Goal: Navigation & Orientation: Find specific page/section

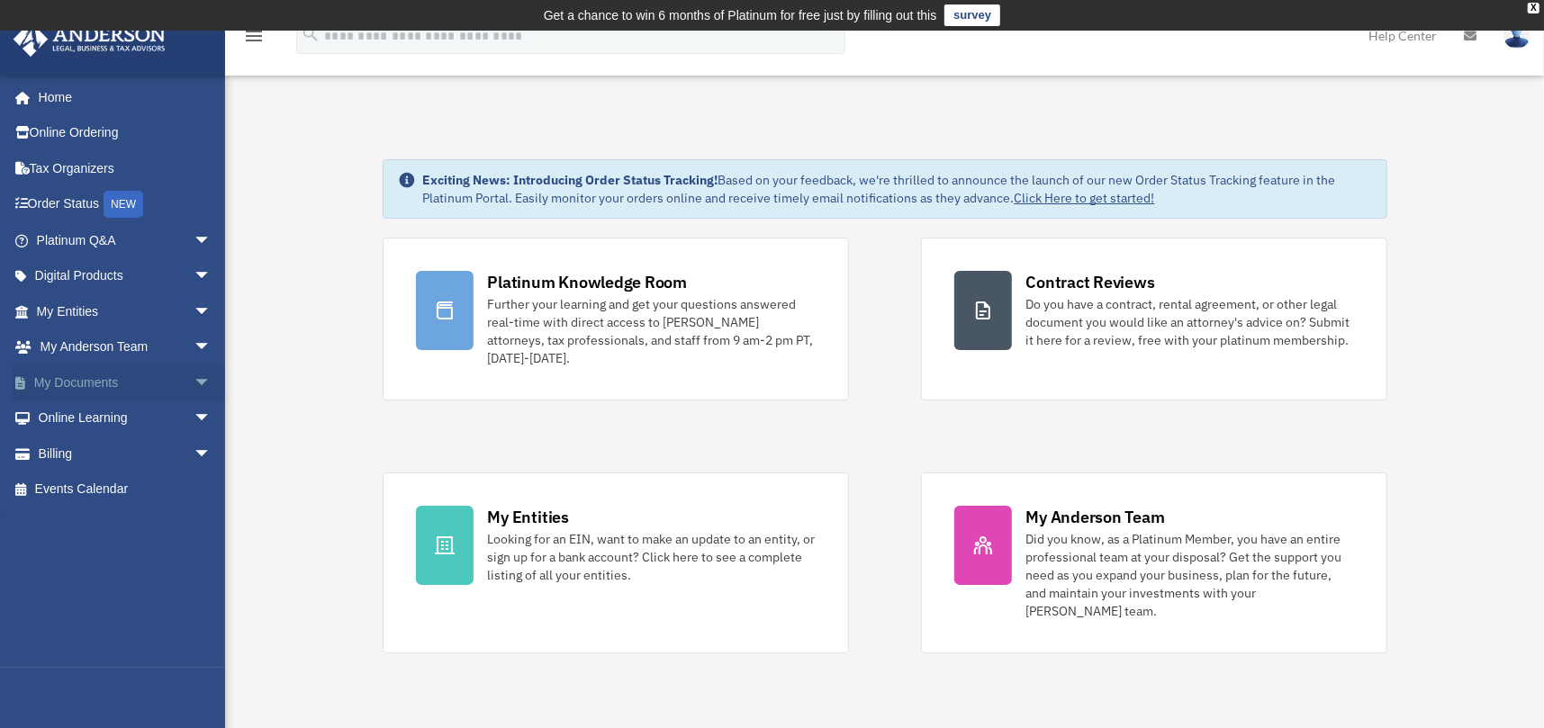
click at [194, 375] on span "arrow_drop_down" at bounding box center [212, 383] width 36 height 37
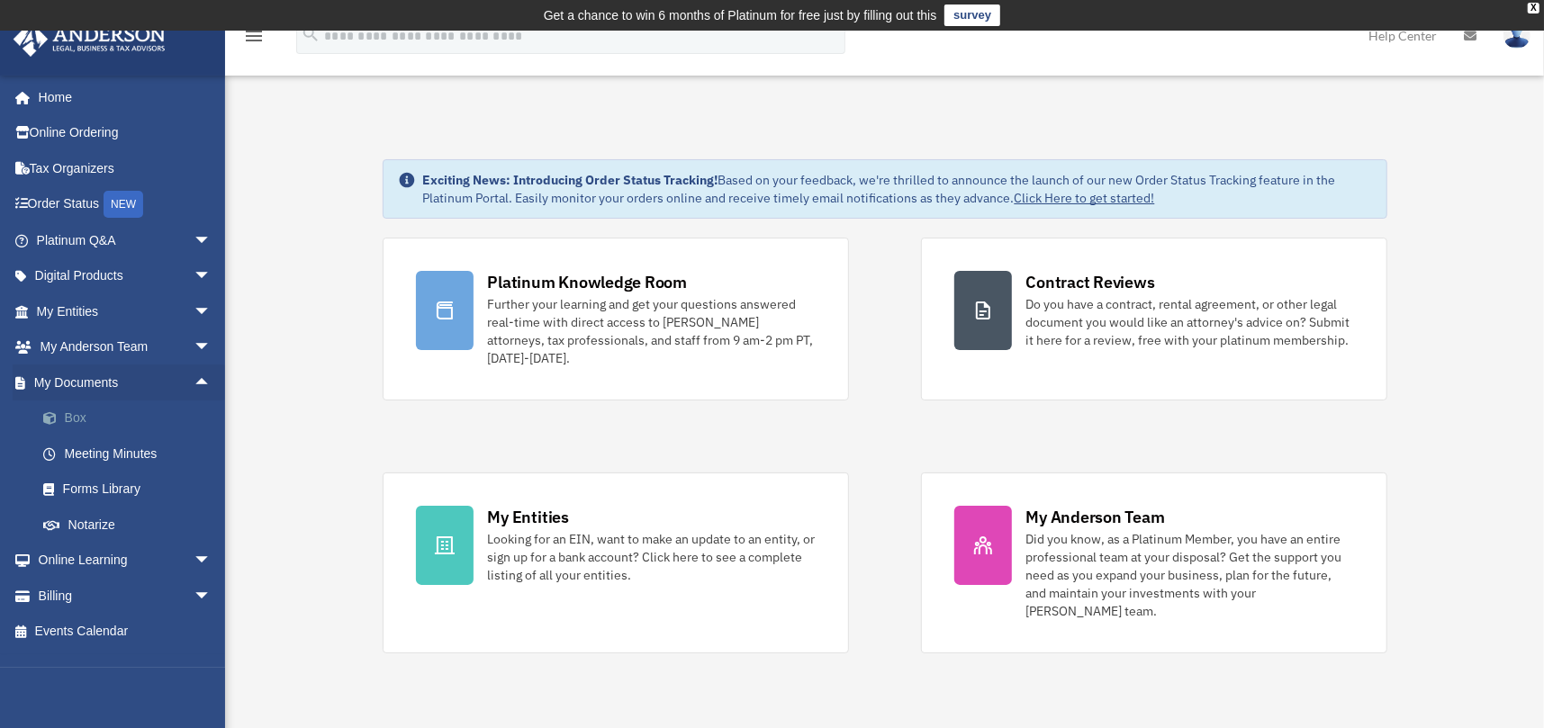
click at [77, 415] on link "Box" at bounding box center [131, 419] width 213 height 36
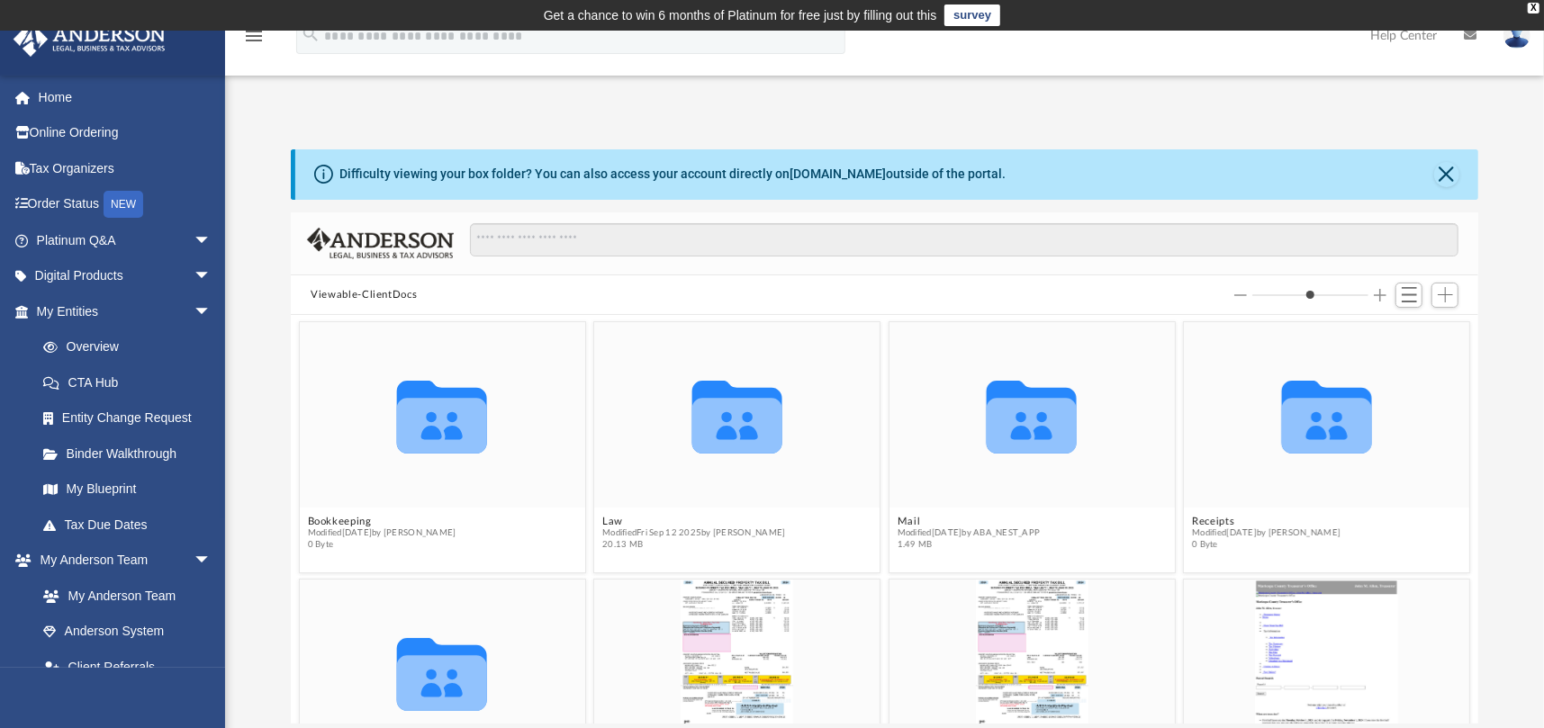
scroll to position [395, 1173]
click at [727, 422] on icon "grid" at bounding box center [737, 426] width 90 height 56
click at [605, 520] on button "Law" at bounding box center [693, 522] width 183 height 12
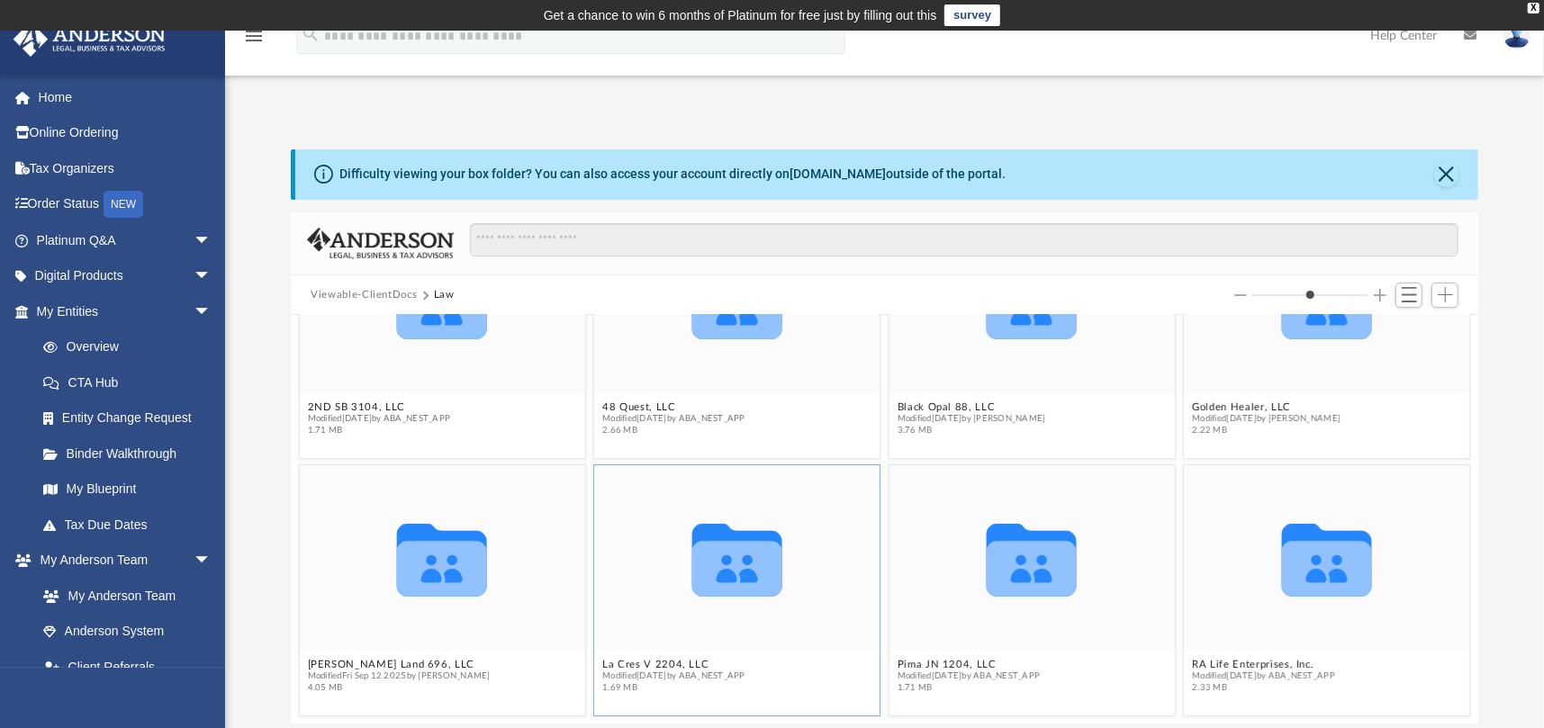
scroll to position [0, 0]
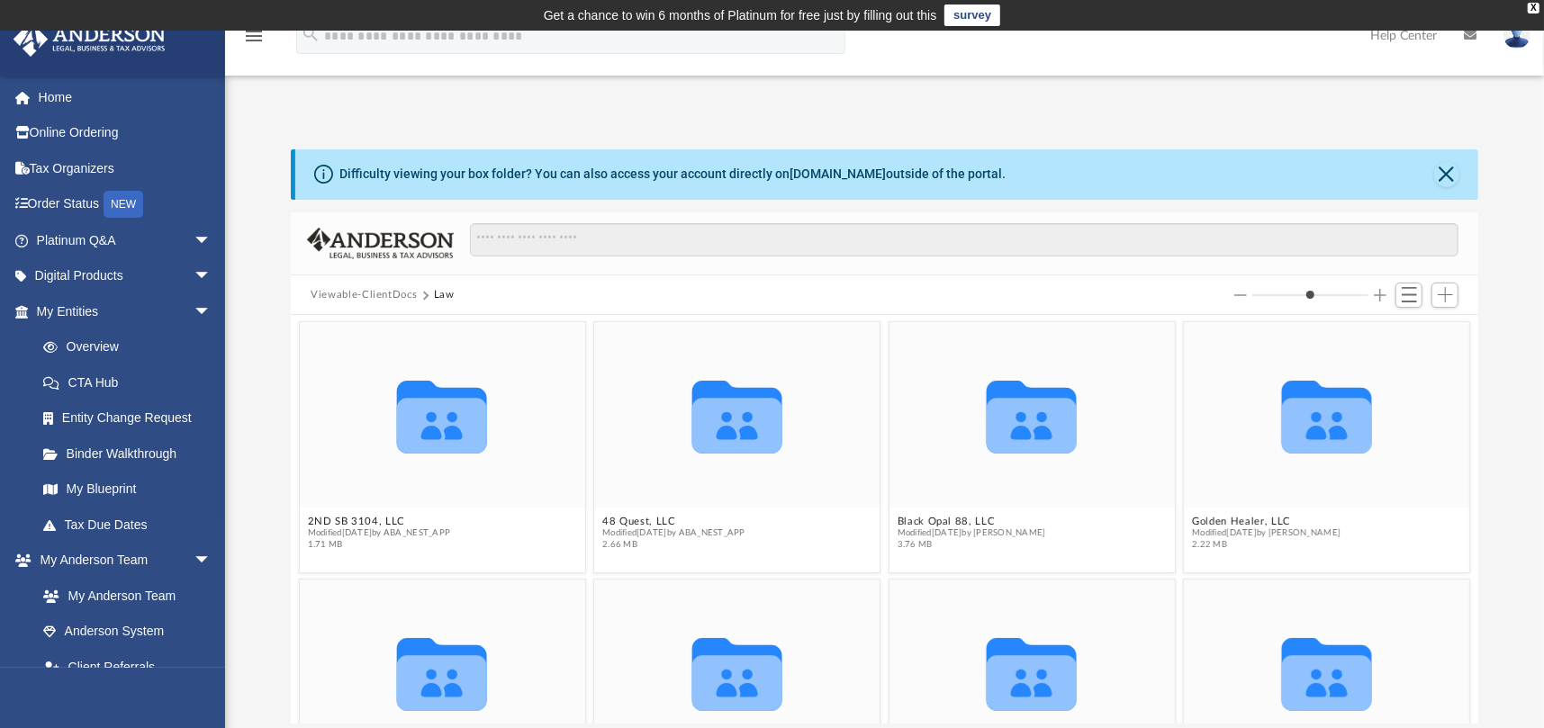
click at [392, 291] on button "Viewable-ClientDocs" at bounding box center [364, 295] width 106 height 16
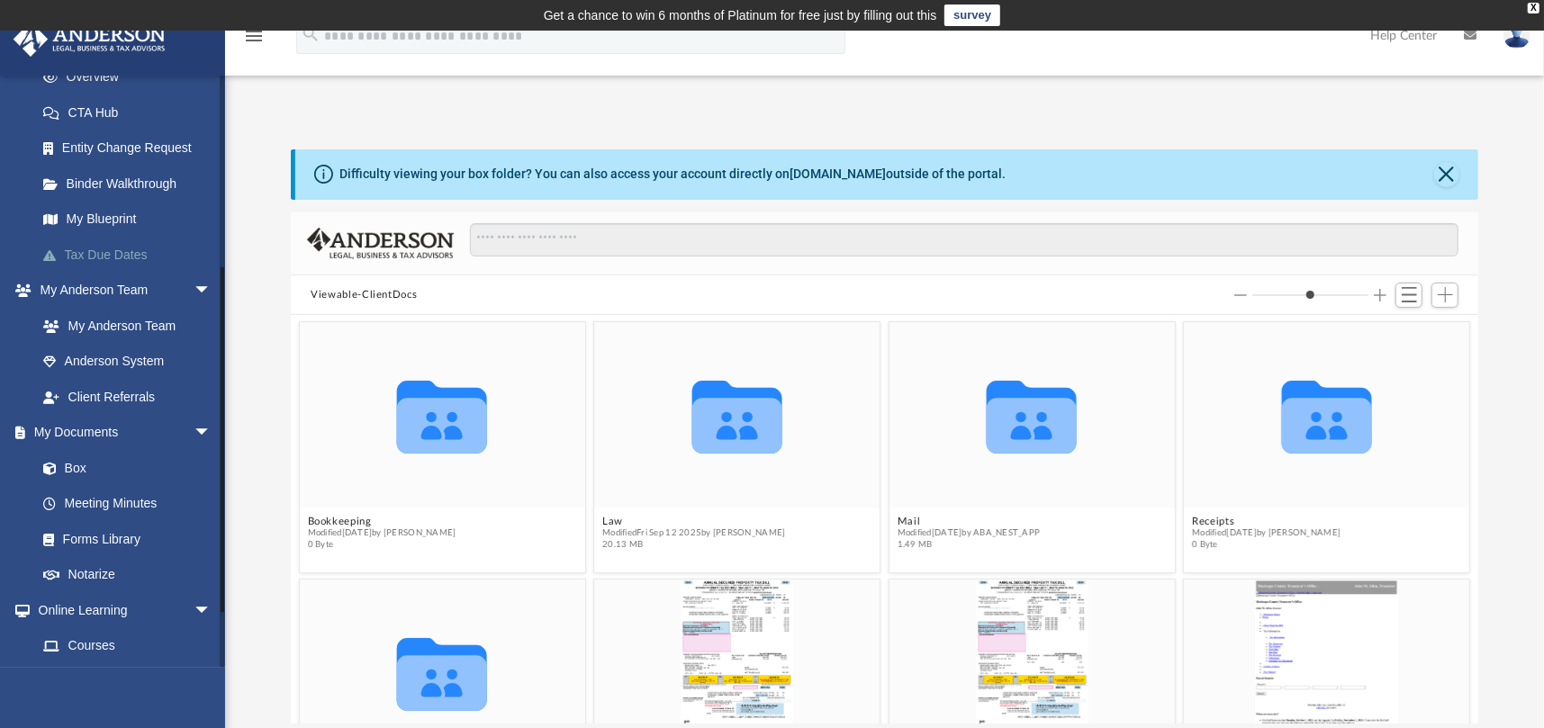
scroll to position [360, 0]
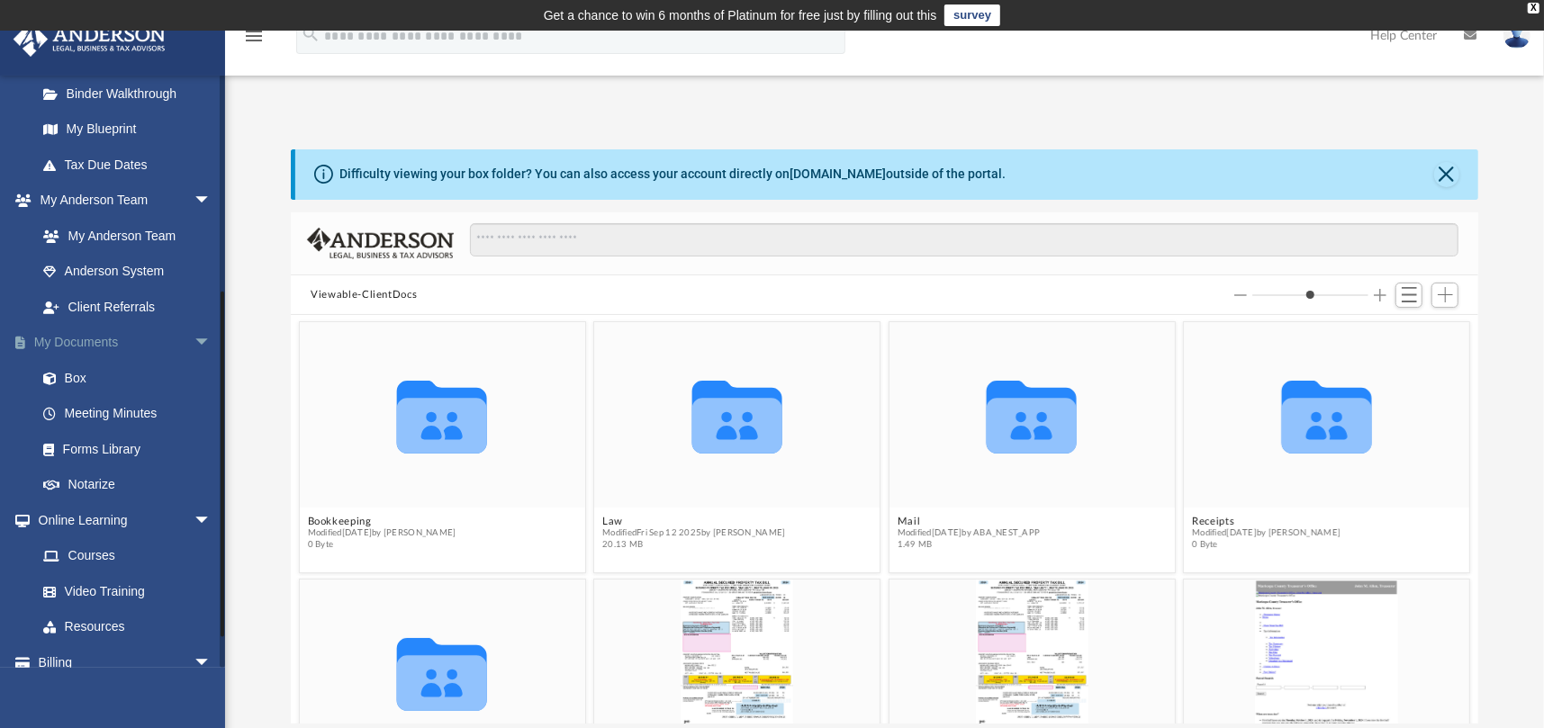
click at [88, 341] on link "My Documents arrow_drop_down" at bounding box center [126, 343] width 226 height 36
click at [72, 375] on link "Box" at bounding box center [131, 378] width 213 height 36
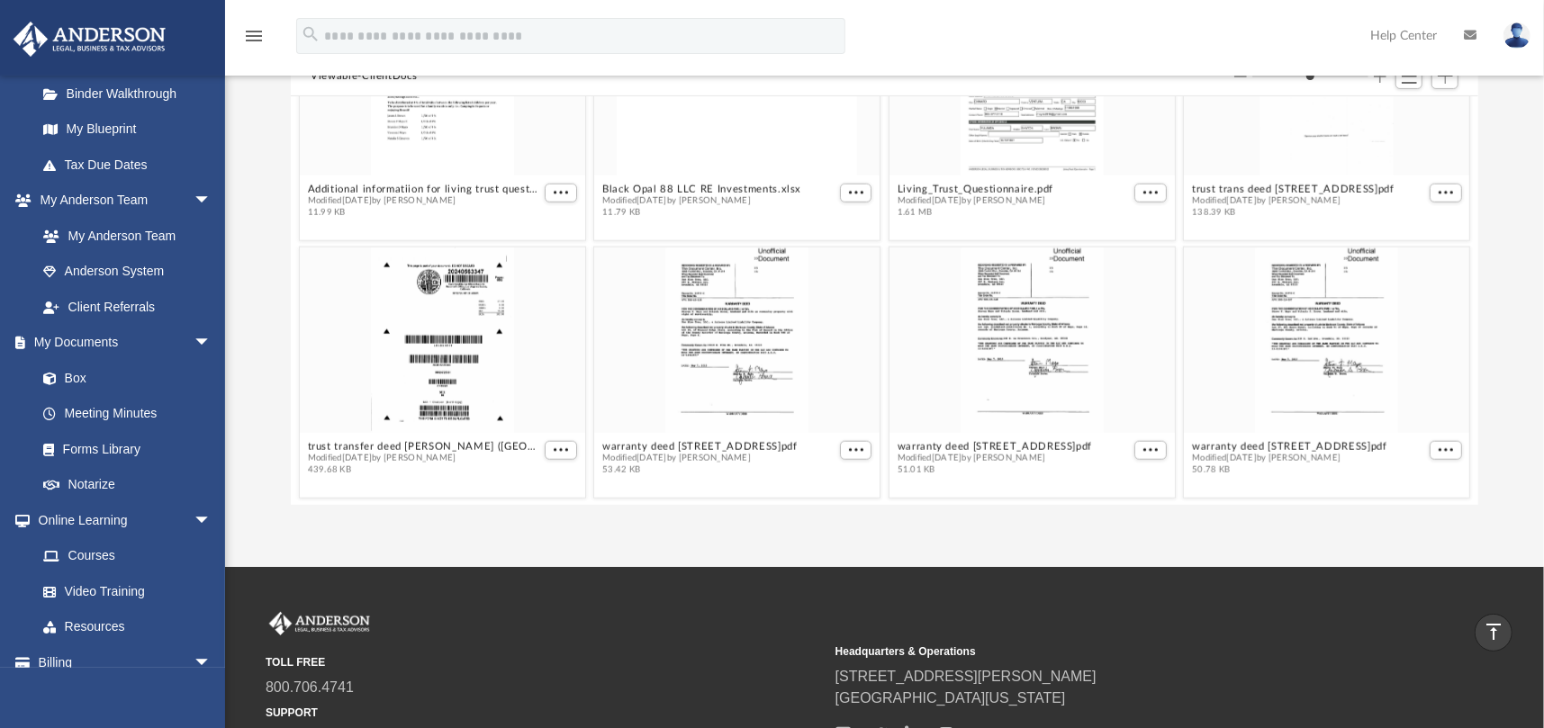
scroll to position [199, 0]
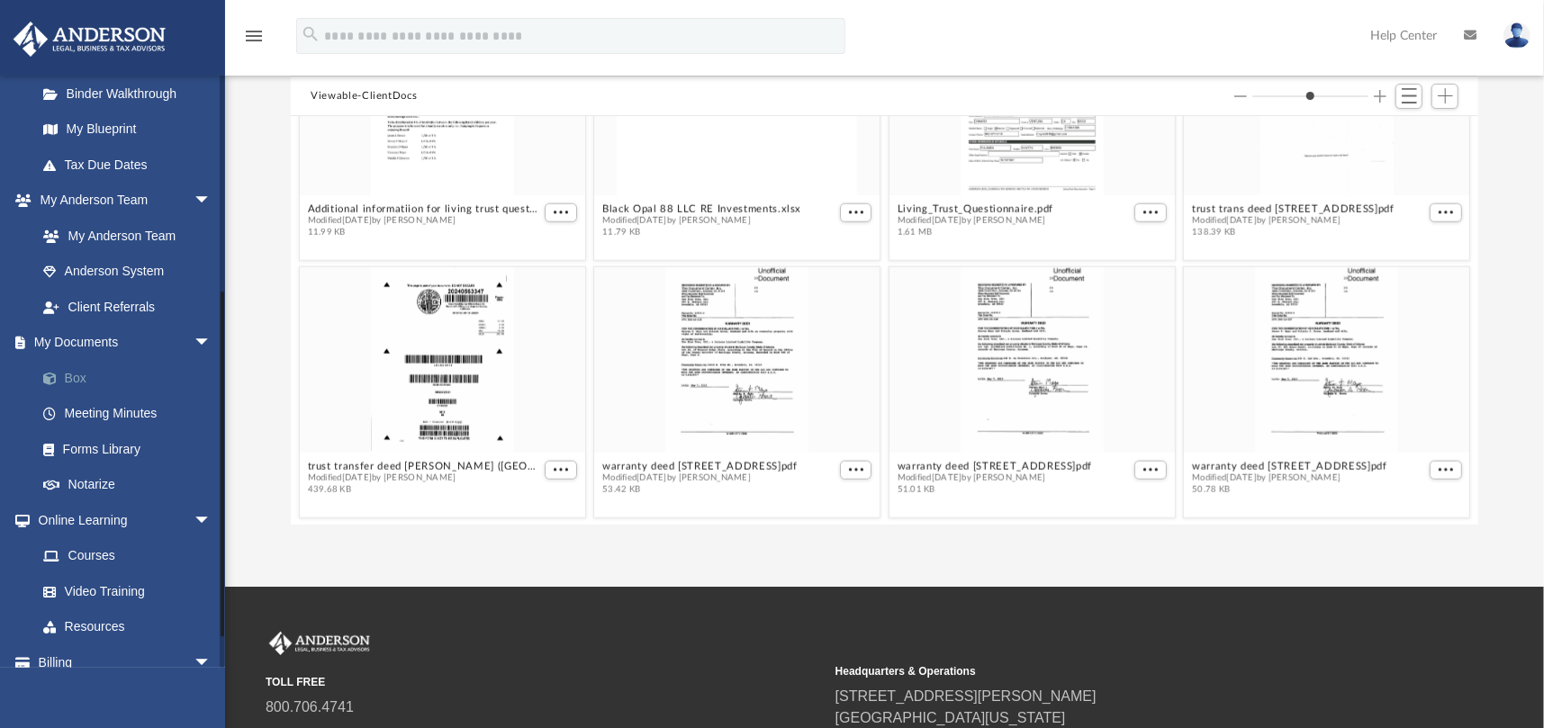
click at [61, 373] on span at bounding box center [59, 379] width 12 height 13
click at [100, 409] on link "Meeting Minutes" at bounding box center [131, 414] width 213 height 36
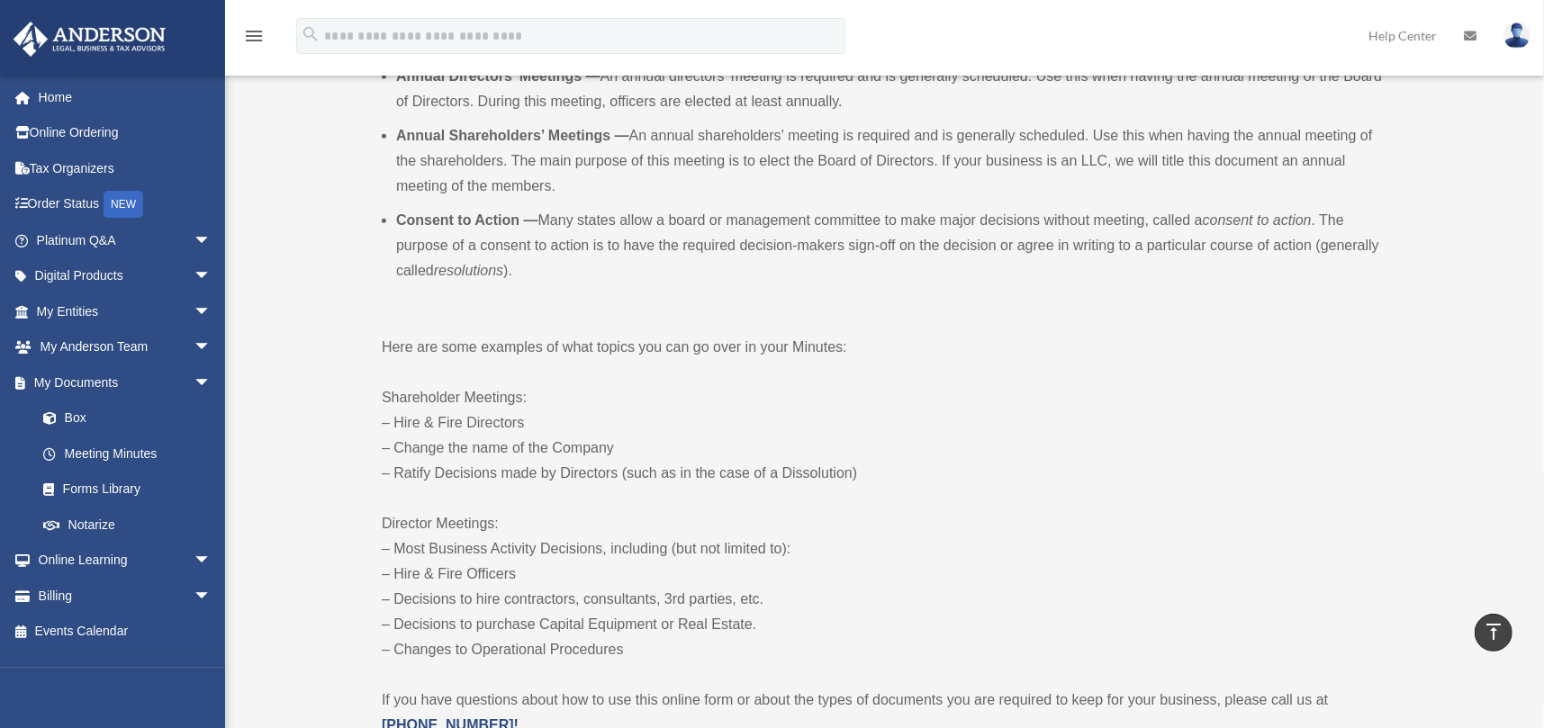
scroll to position [720, 0]
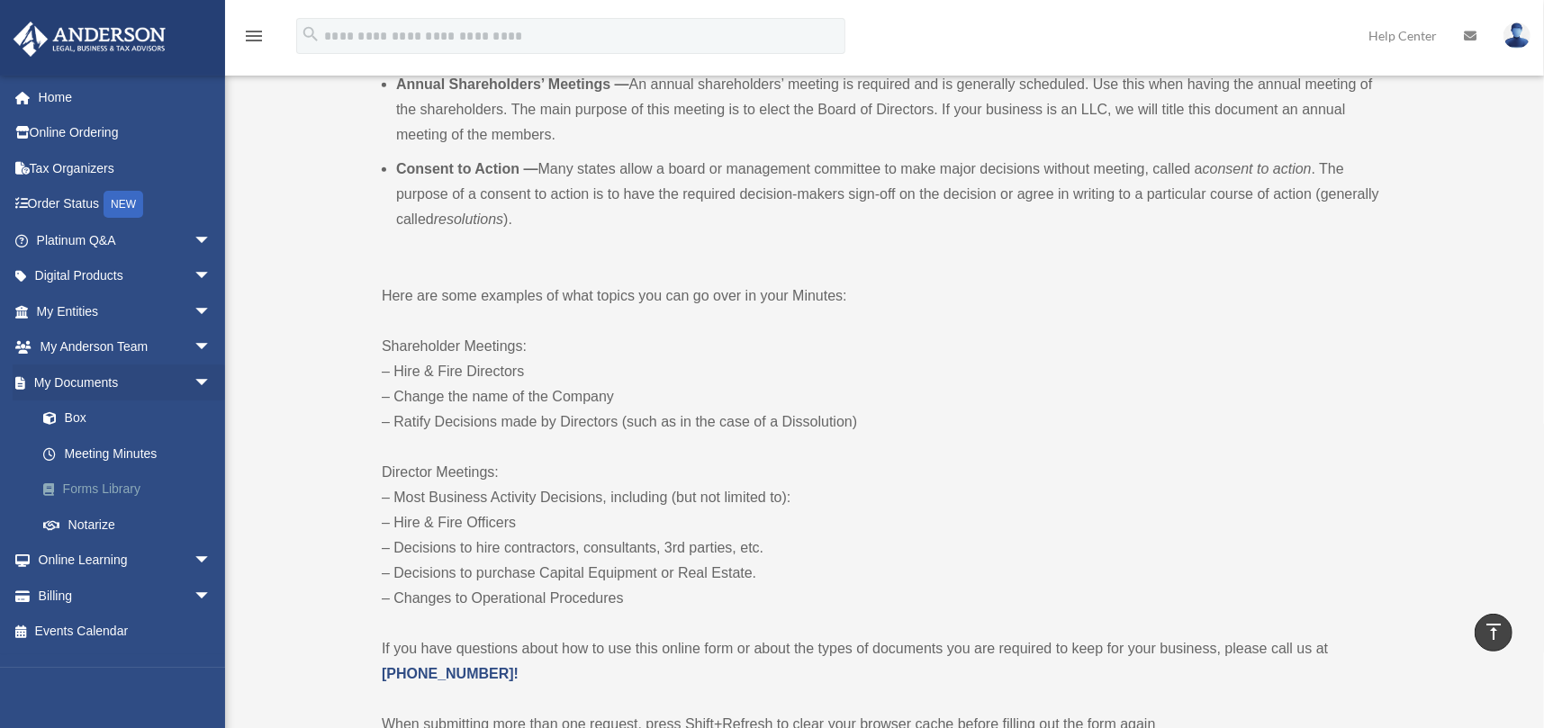
click at [118, 483] on link "Forms Library" at bounding box center [131, 490] width 213 height 36
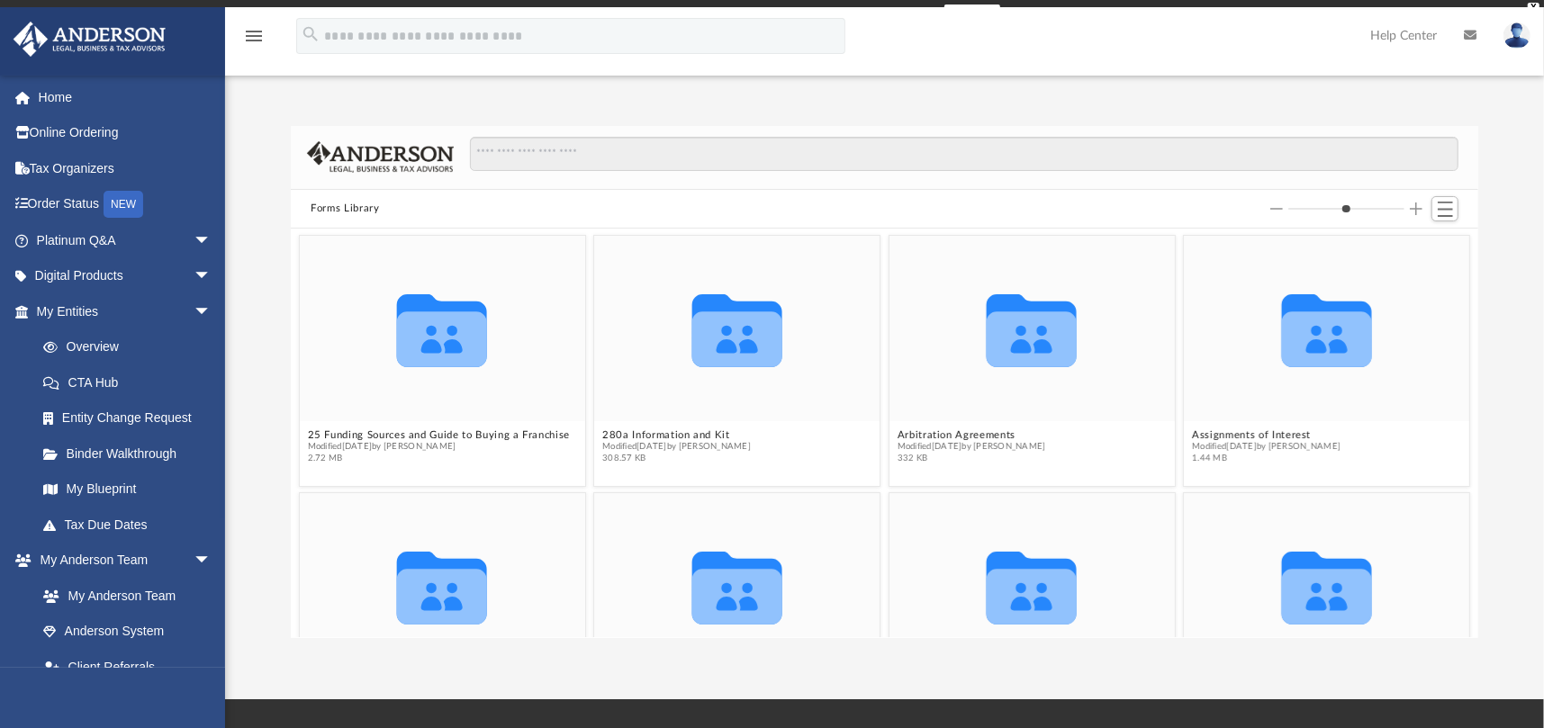
scroll to position [395, 1173]
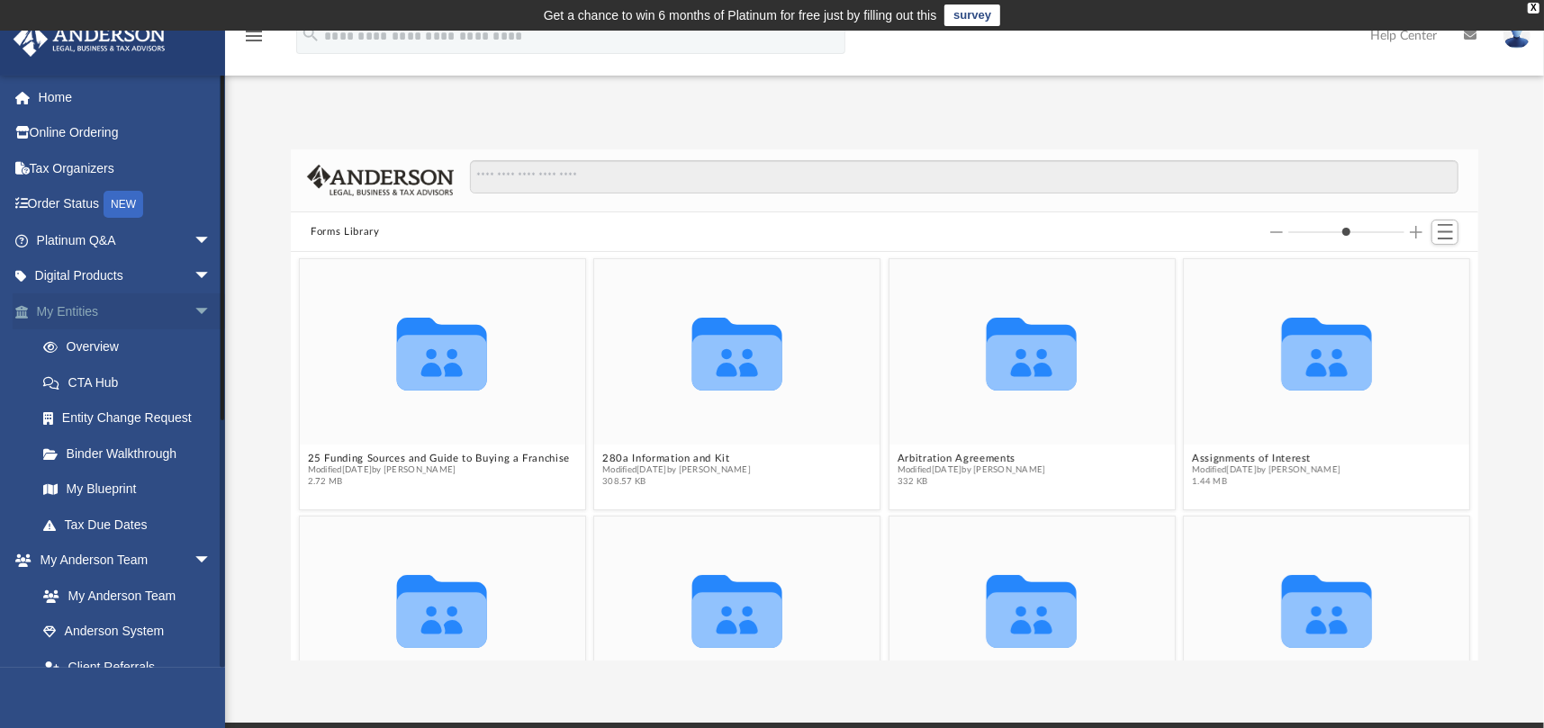
click at [35, 304] on link "My Entities arrow_drop_down" at bounding box center [126, 312] width 226 height 36
click at [194, 305] on span "arrow_drop_down" at bounding box center [212, 312] width 36 height 37
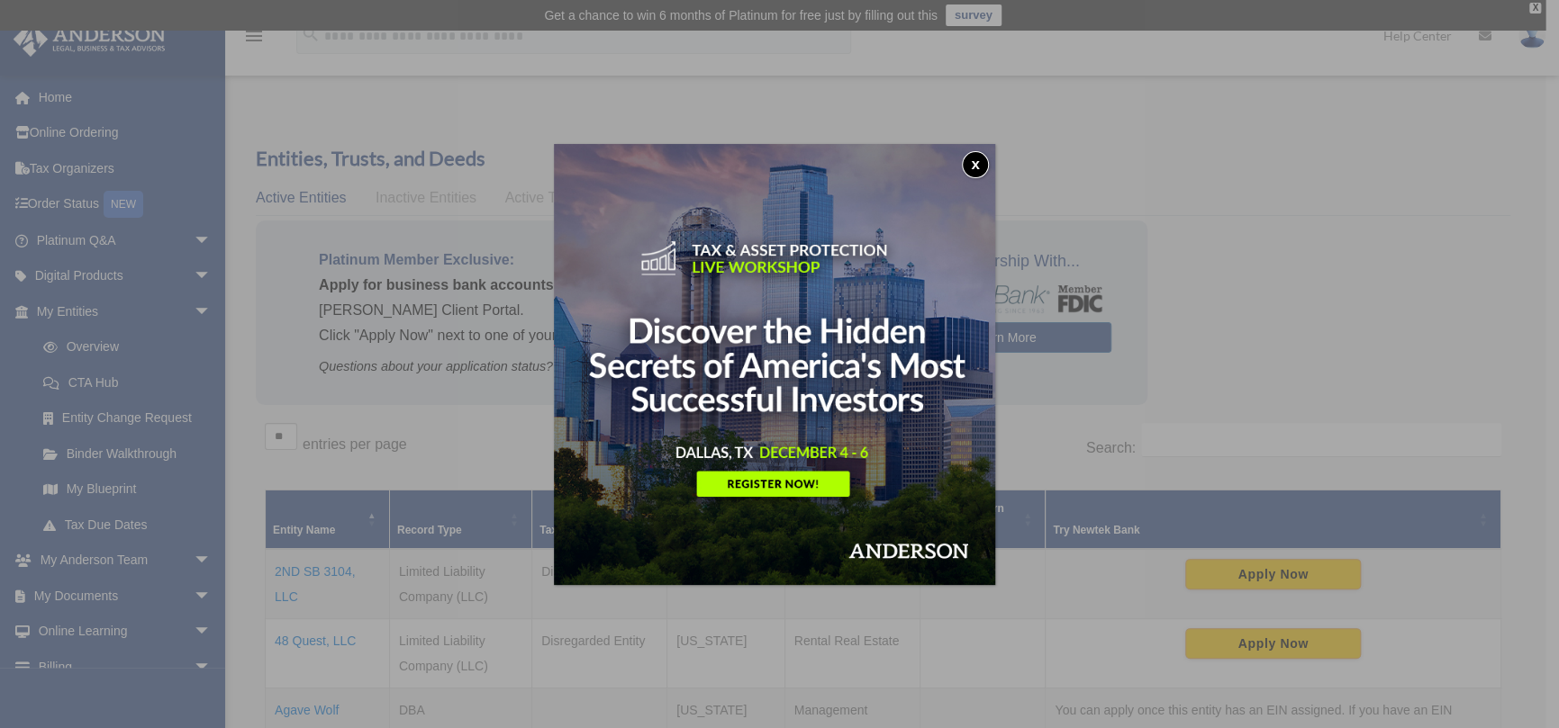
click at [975, 160] on button "x" at bounding box center [975, 164] width 27 height 27
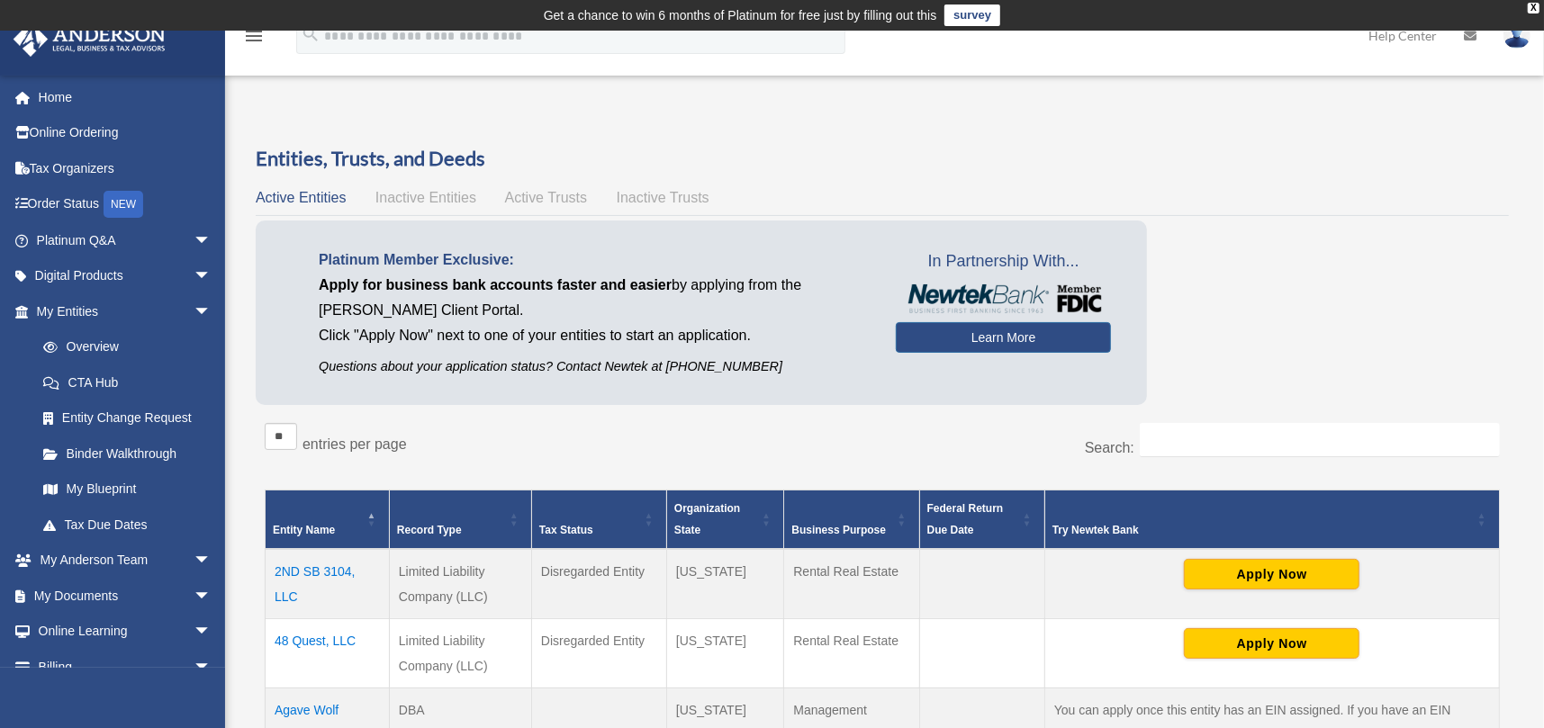
click at [436, 193] on span "Inactive Entities" at bounding box center [425, 197] width 101 height 15
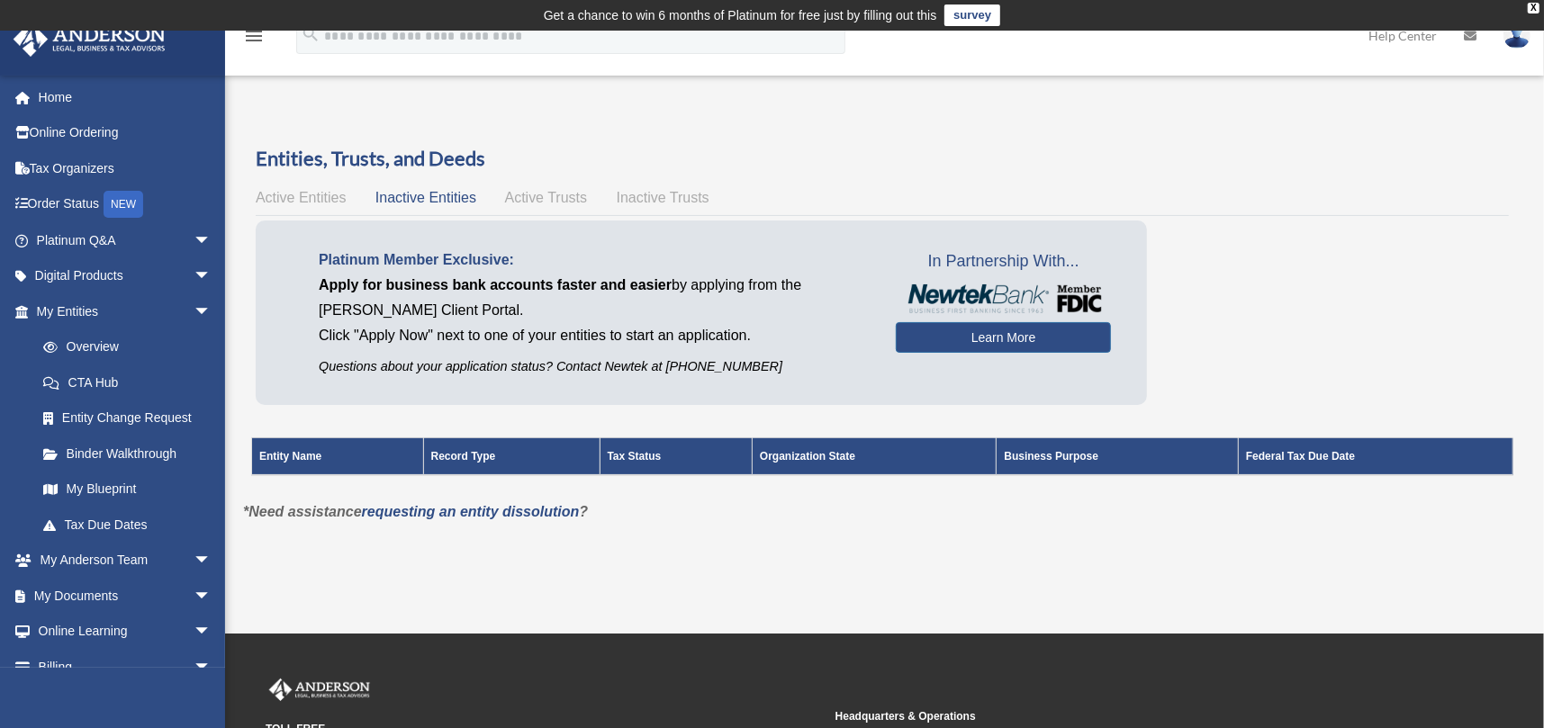
click at [529, 194] on span "Active Trusts" at bounding box center [546, 197] width 83 height 15
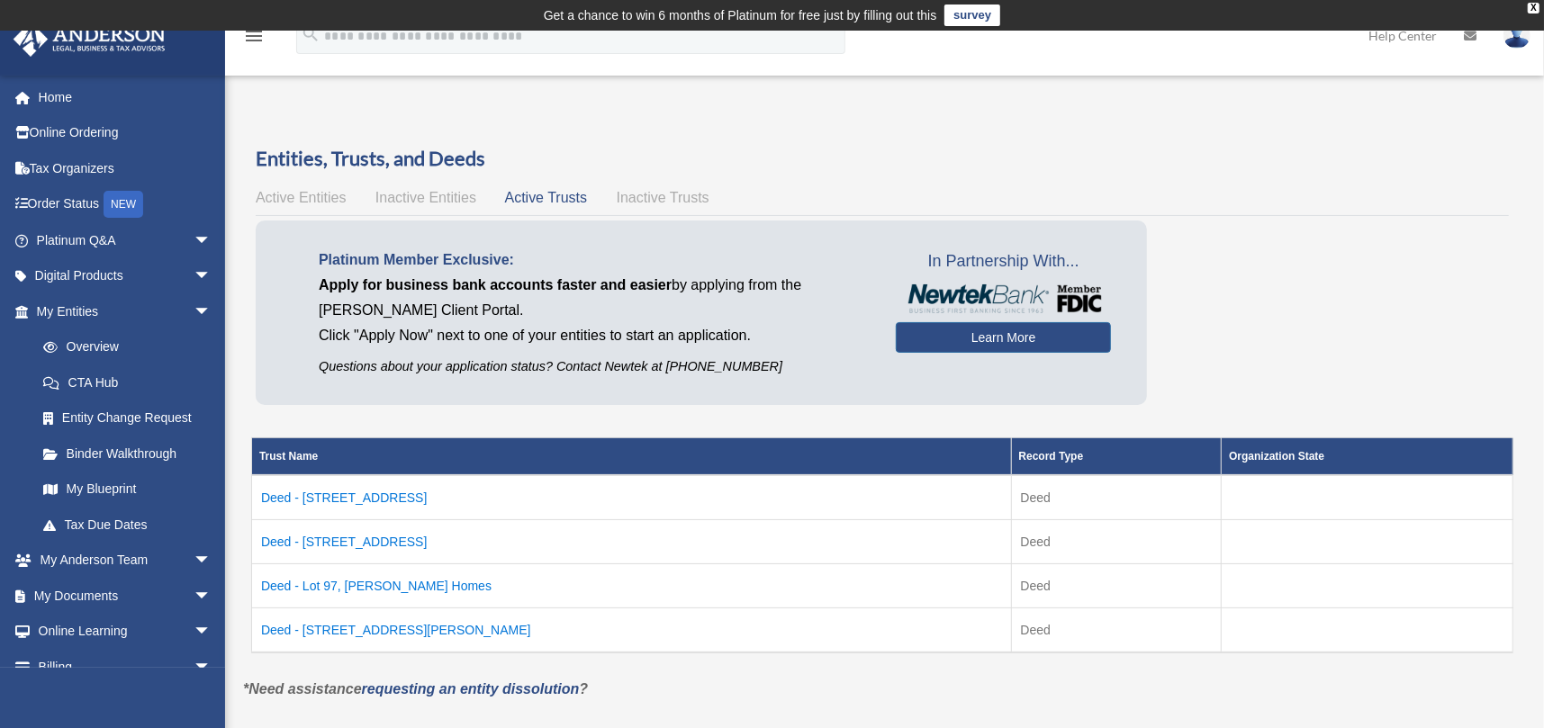
click at [662, 194] on span "Inactive Trusts" at bounding box center [663, 197] width 93 height 15
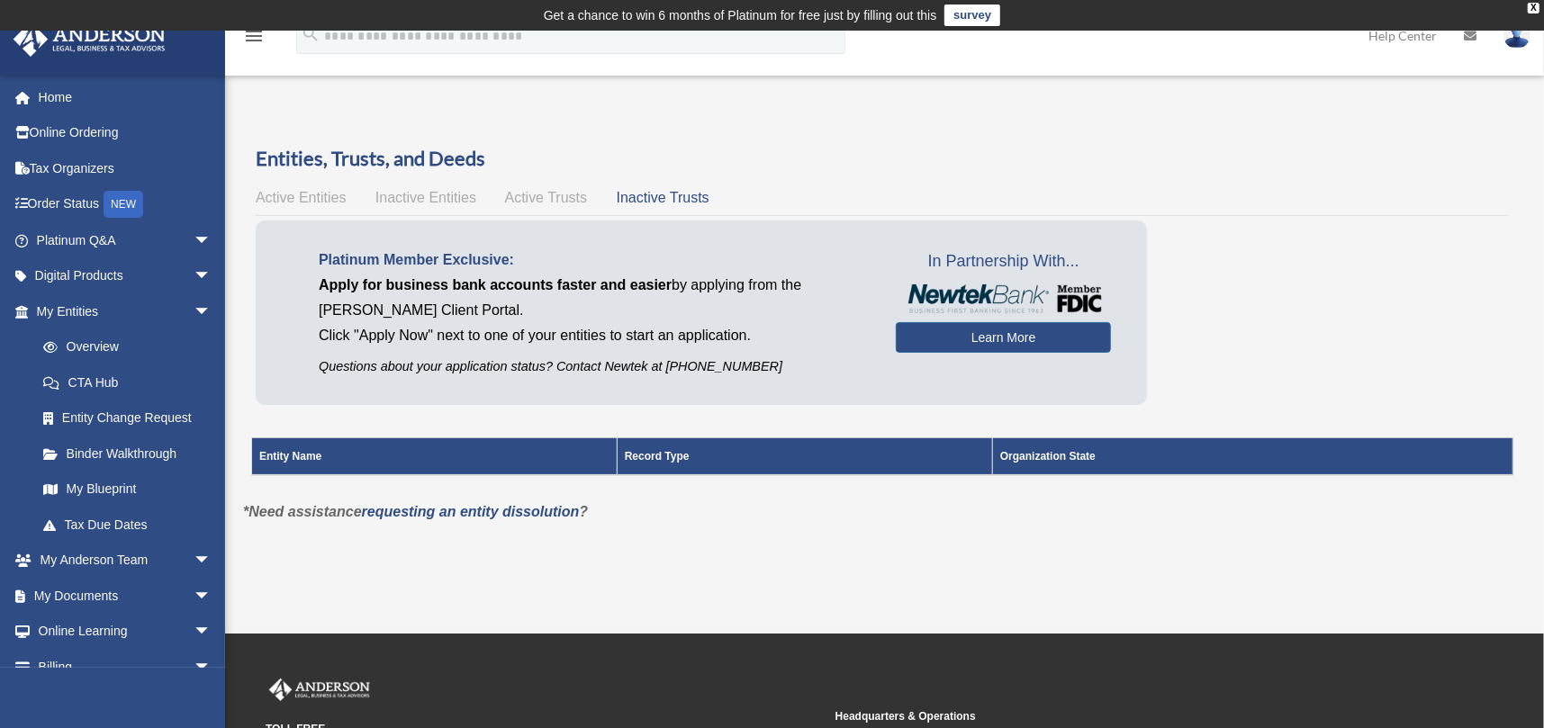
click at [312, 190] on span "Active Entities" at bounding box center [301, 197] width 90 height 15
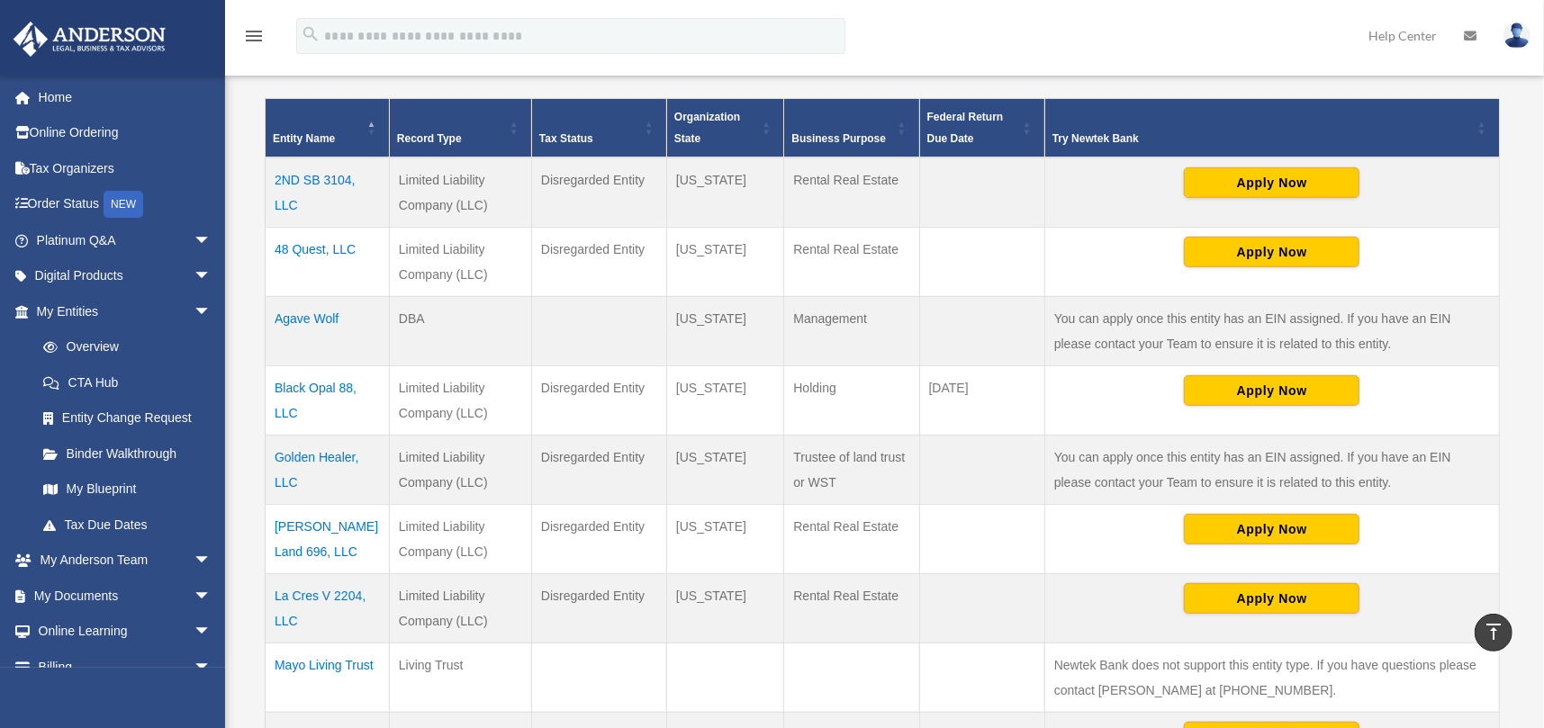
scroll to position [360, 0]
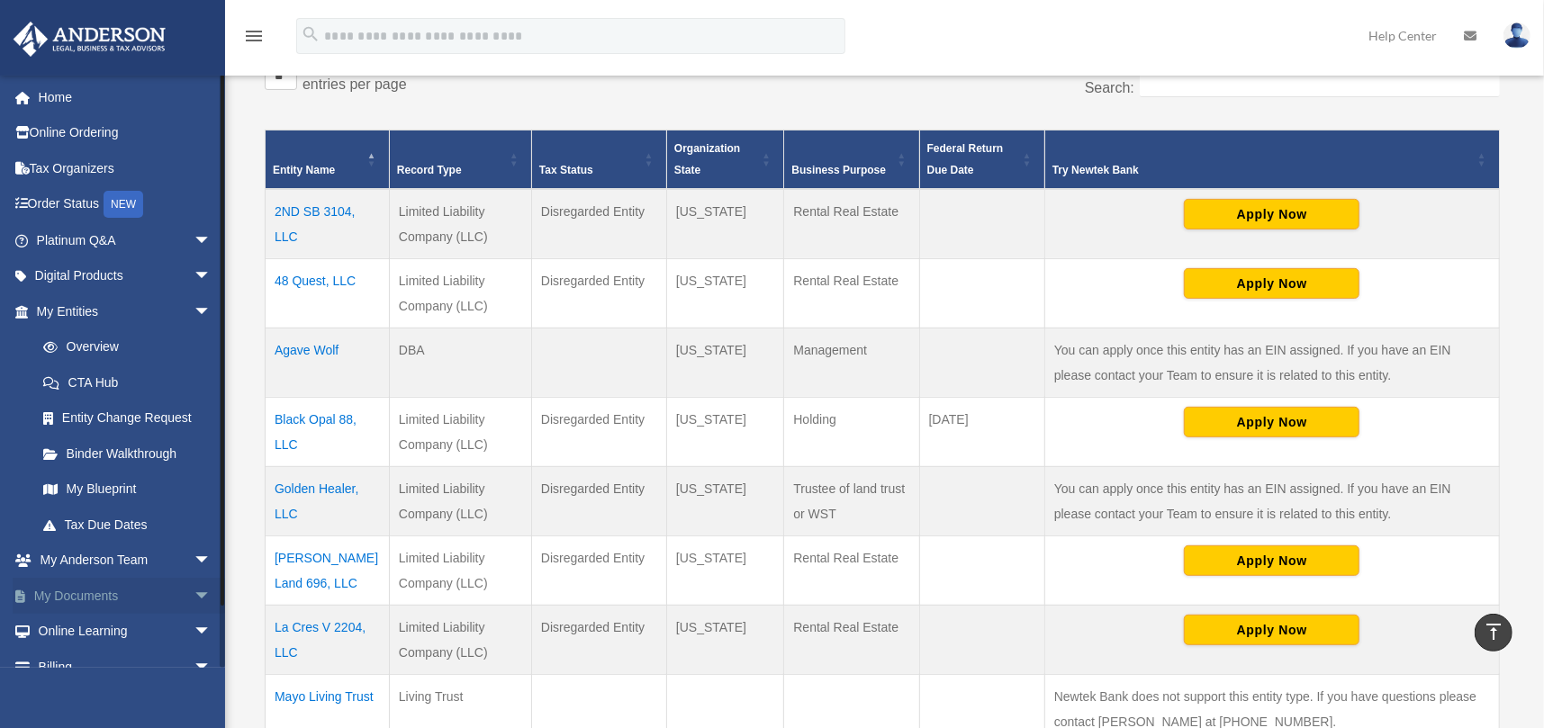
click at [72, 594] on link "My Documents arrow_drop_down" at bounding box center [126, 596] width 226 height 36
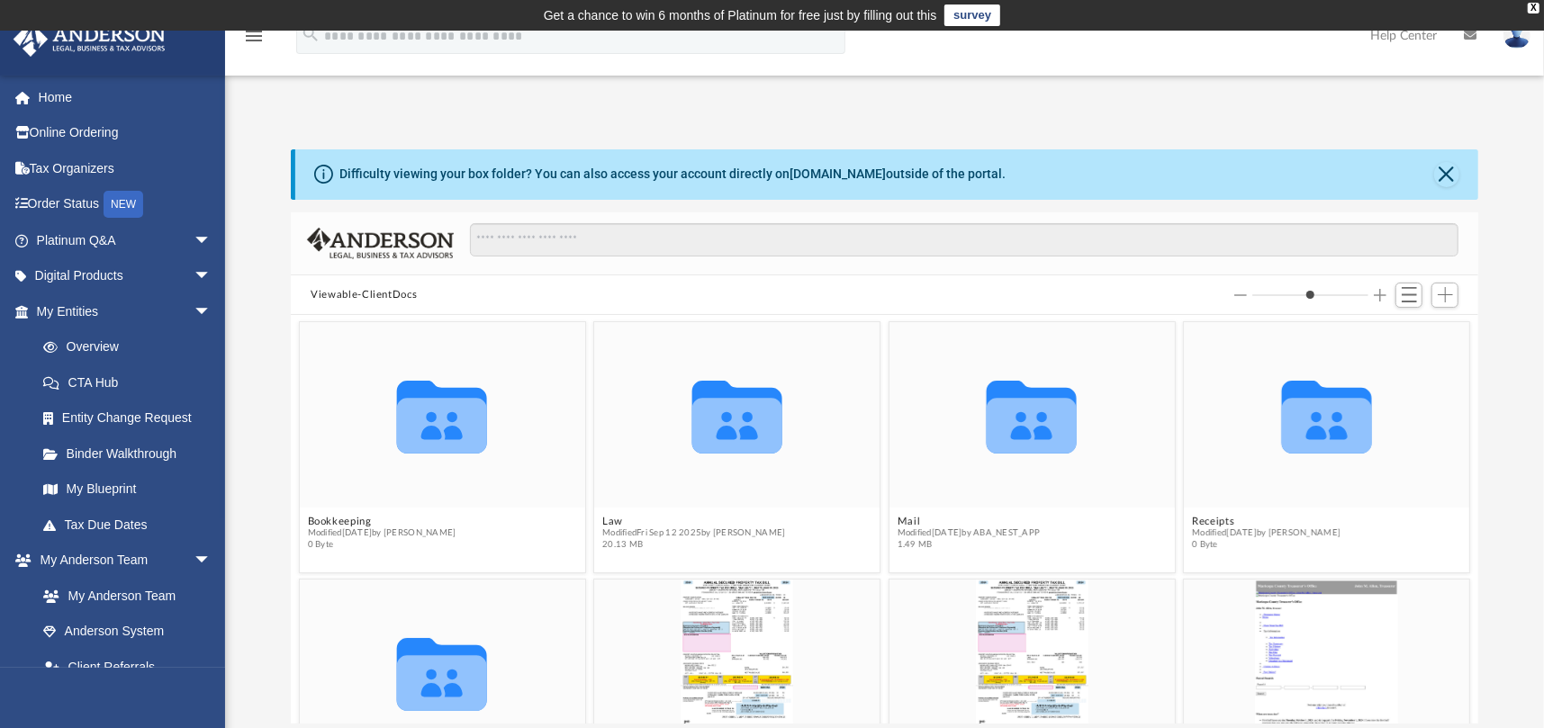
scroll to position [395, 1173]
click at [565, 244] on input "Search files and folders" at bounding box center [964, 240] width 989 height 34
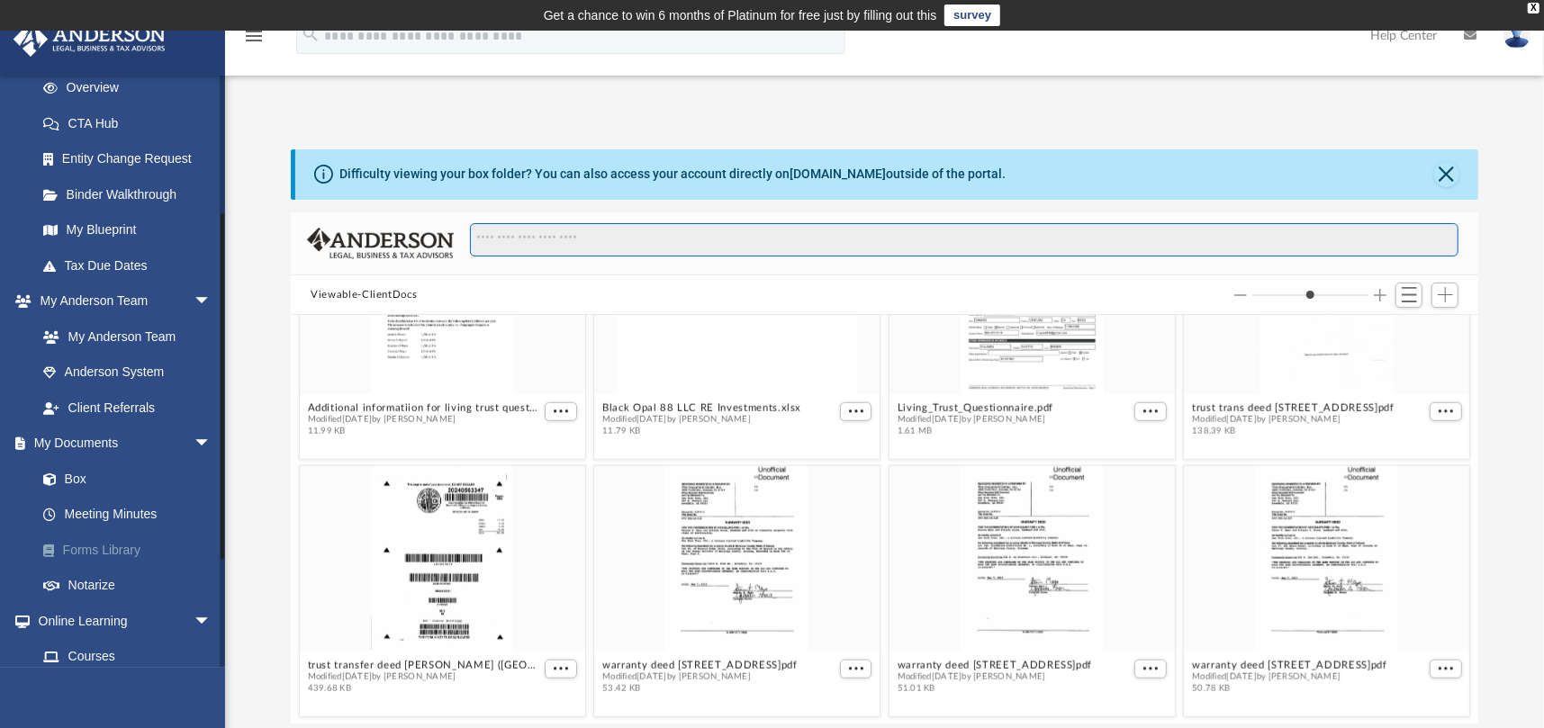
scroll to position [231, 0]
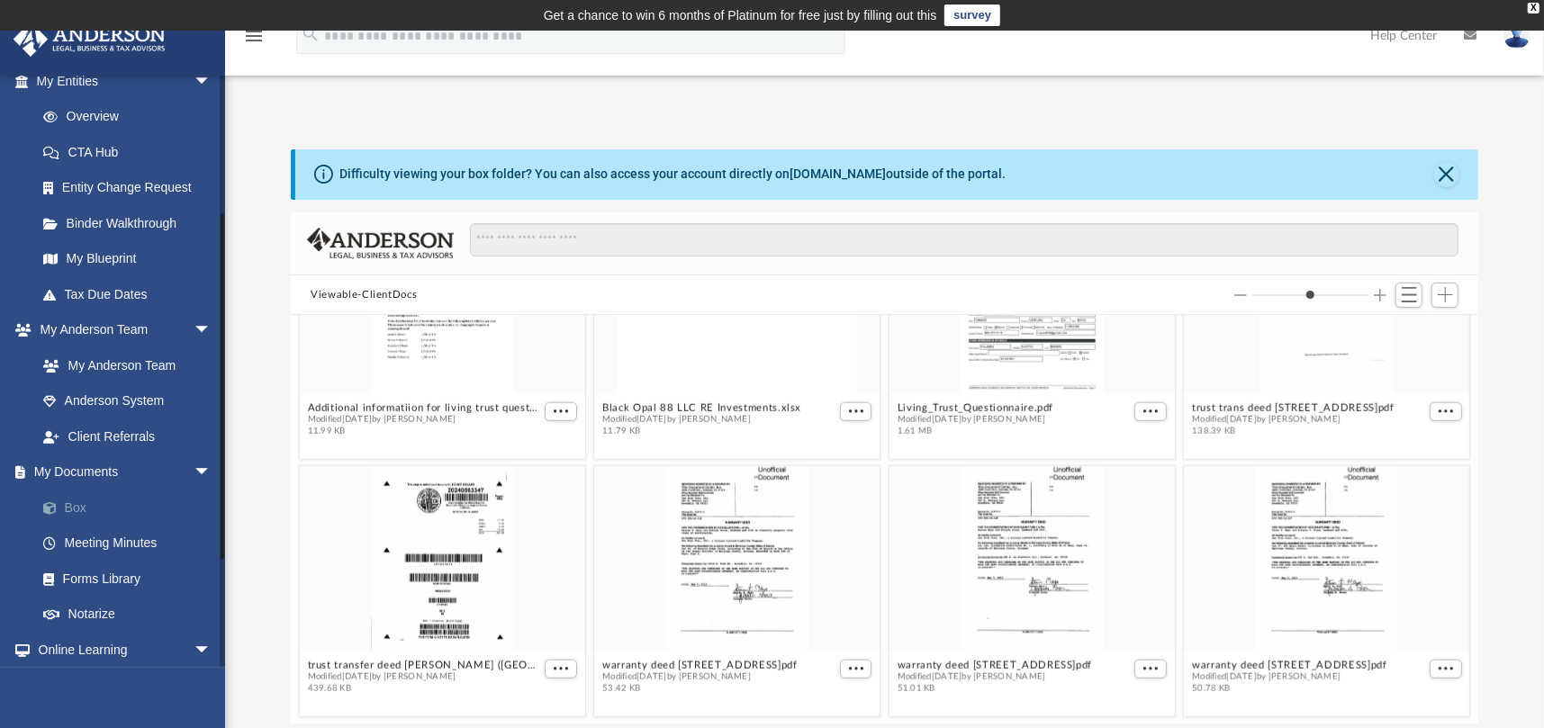
click at [77, 501] on link "Box" at bounding box center [131, 508] width 213 height 36
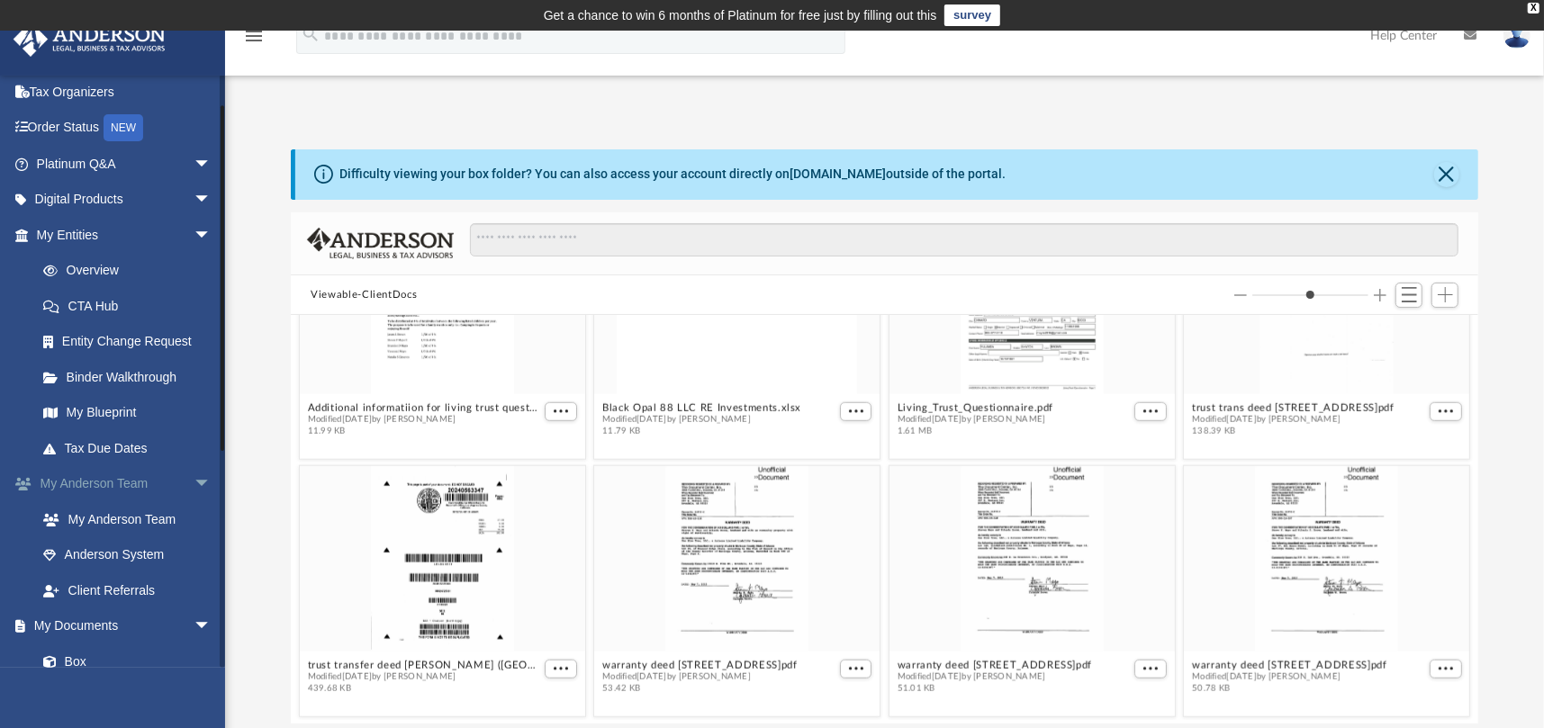
scroll to position [50, 0]
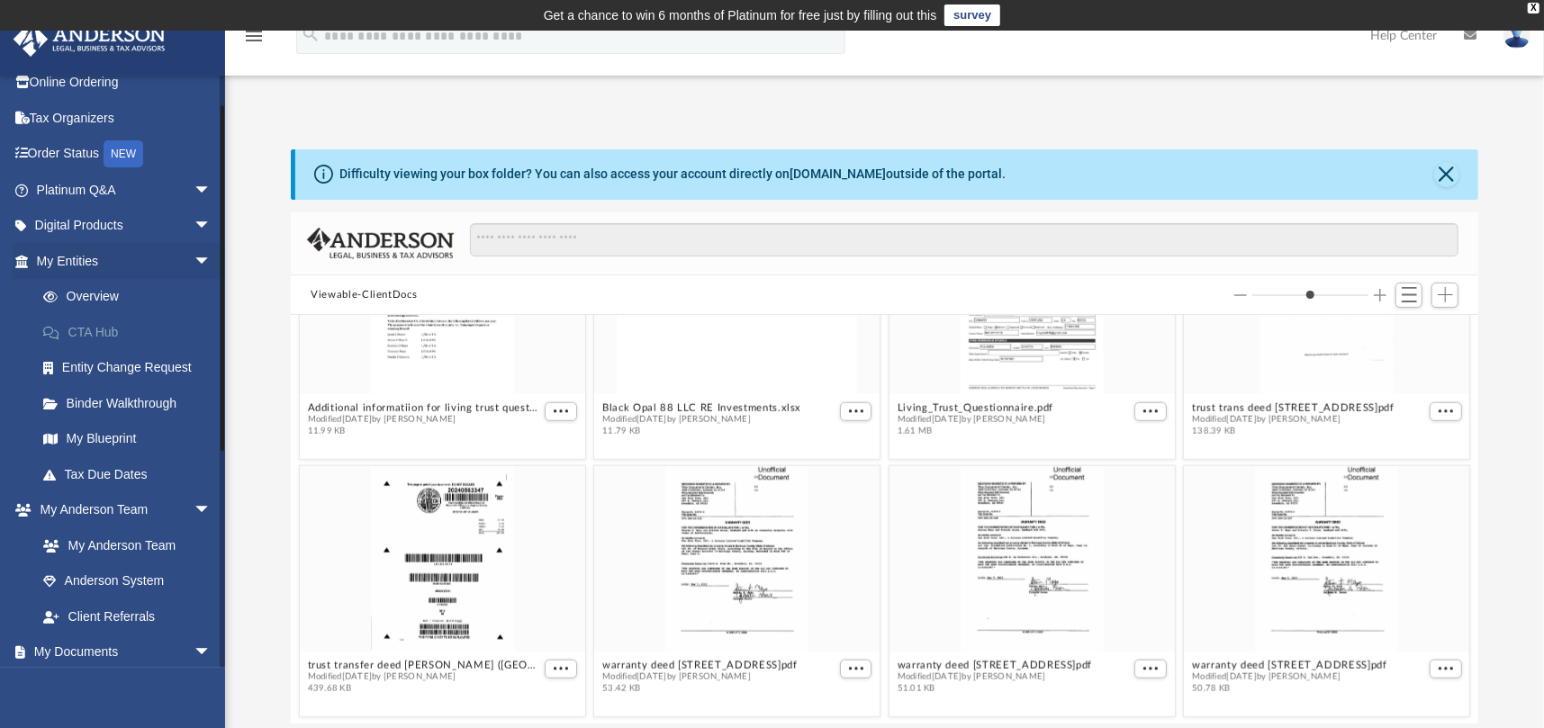
click at [89, 321] on link "CTA Hub" at bounding box center [131, 332] width 213 height 36
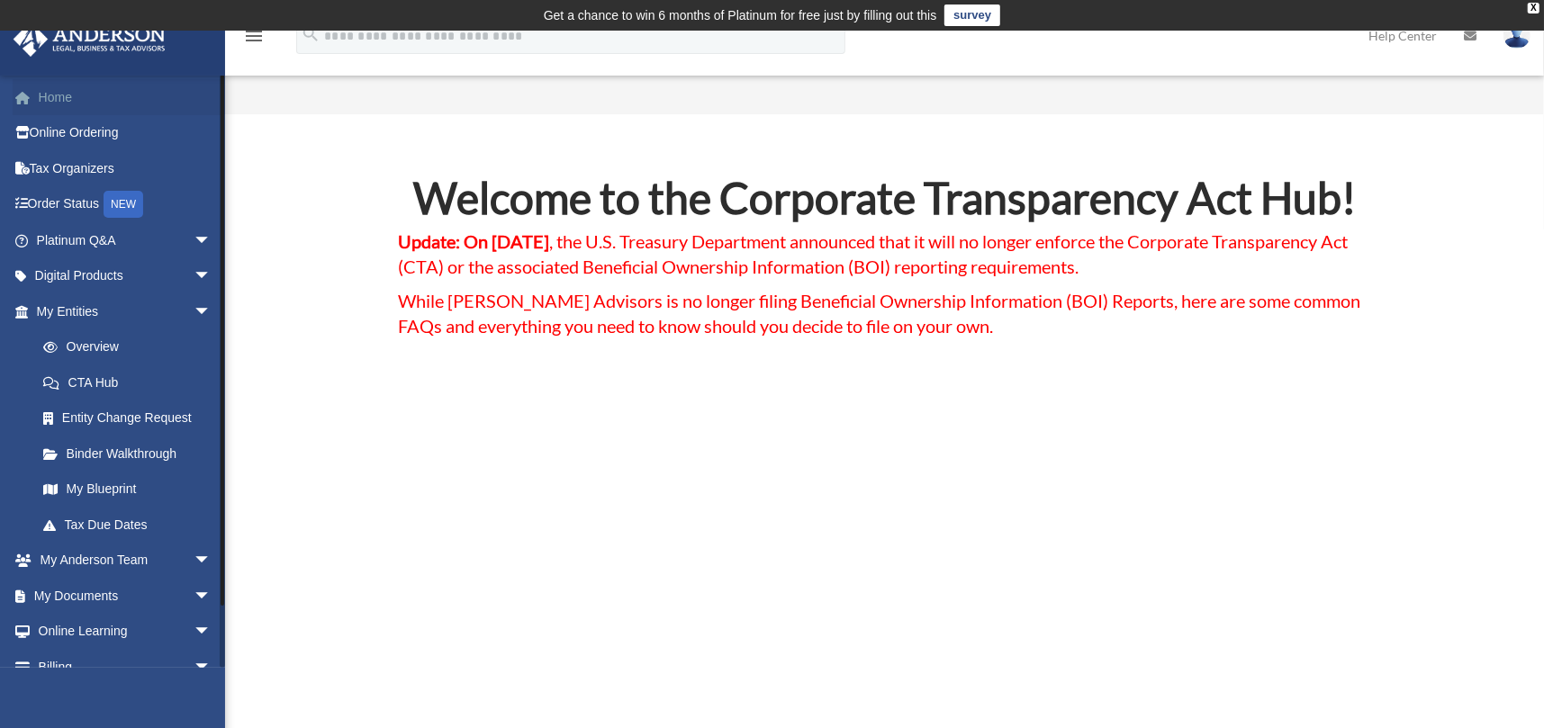
click at [50, 90] on link "Home" at bounding box center [126, 97] width 226 height 36
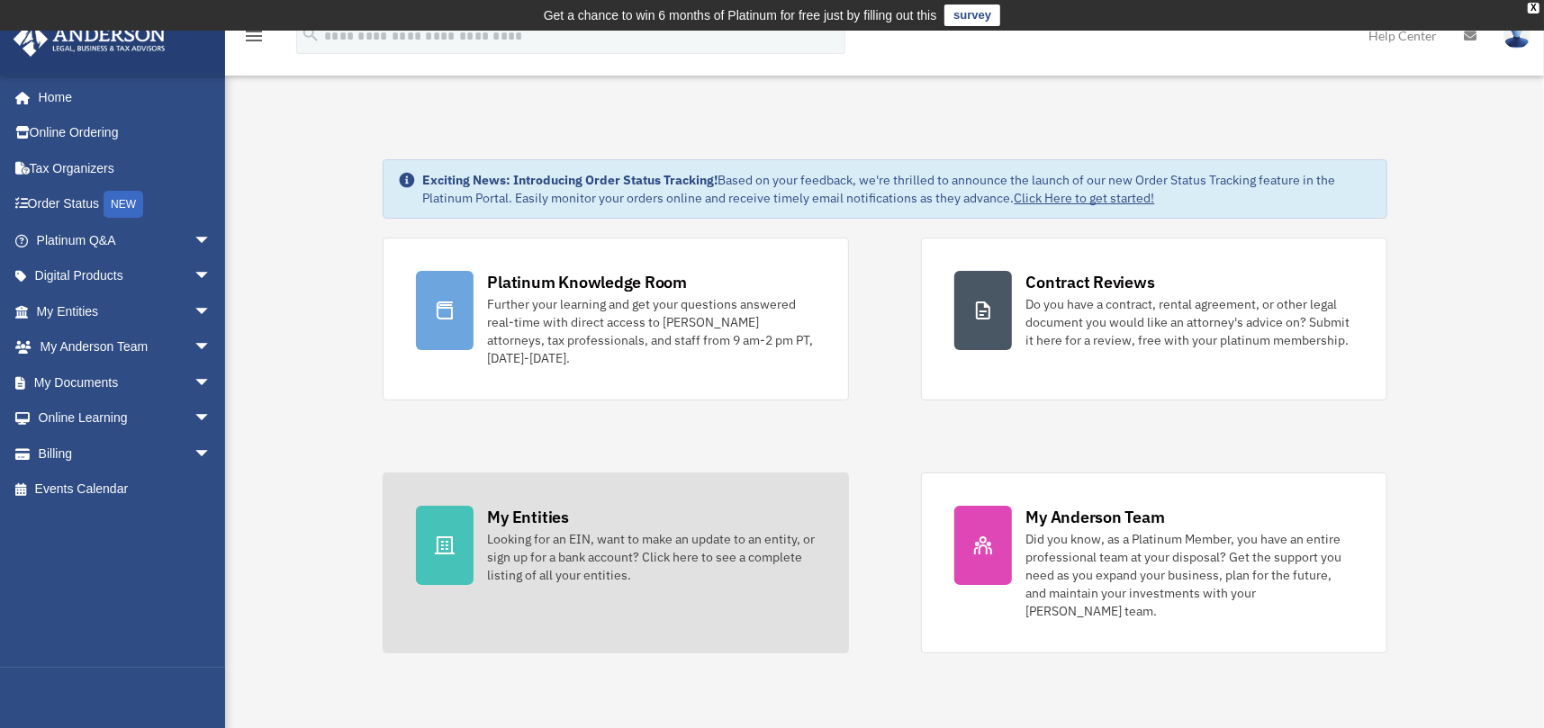
click at [459, 531] on div at bounding box center [445, 545] width 58 height 79
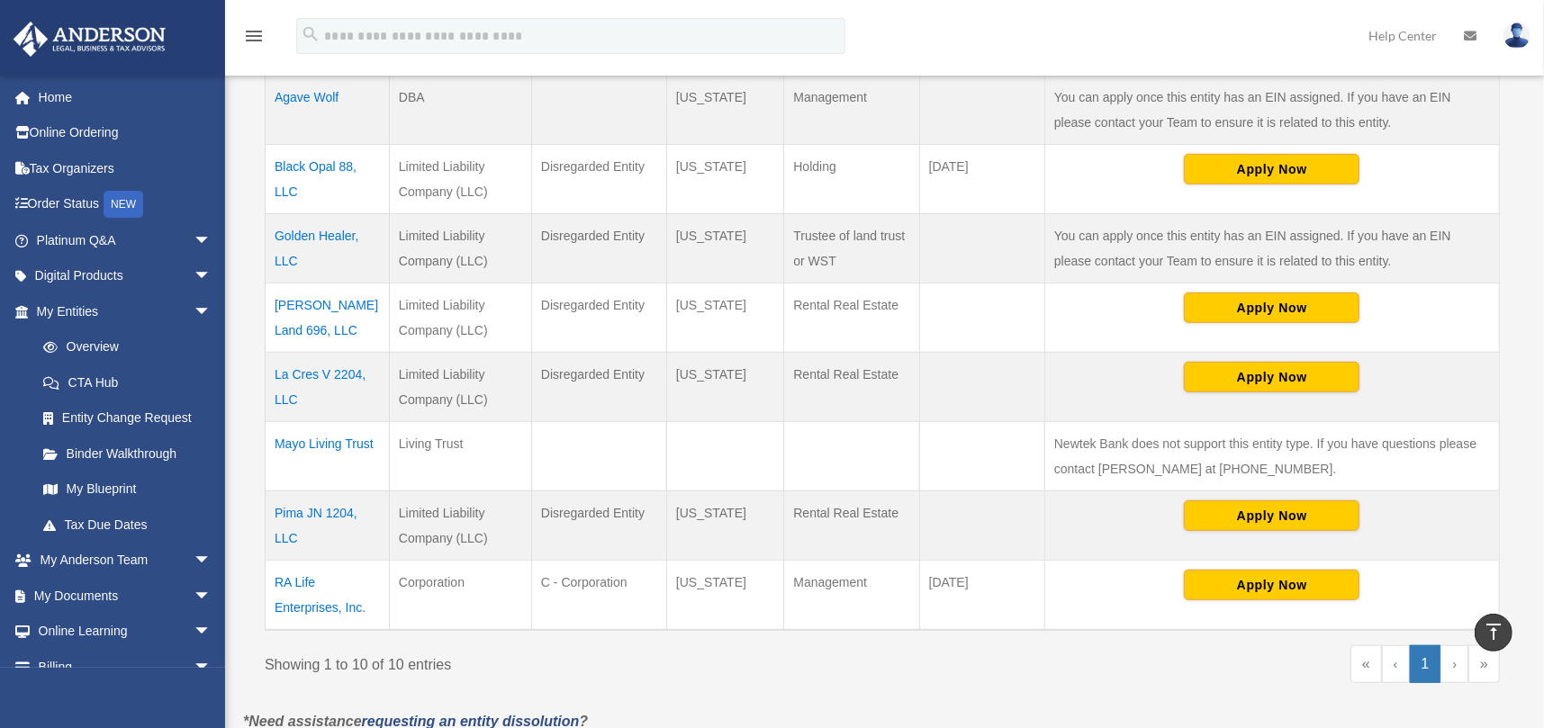
scroll to position [703, 0]
